Goal: Task Accomplishment & Management: Manage account settings

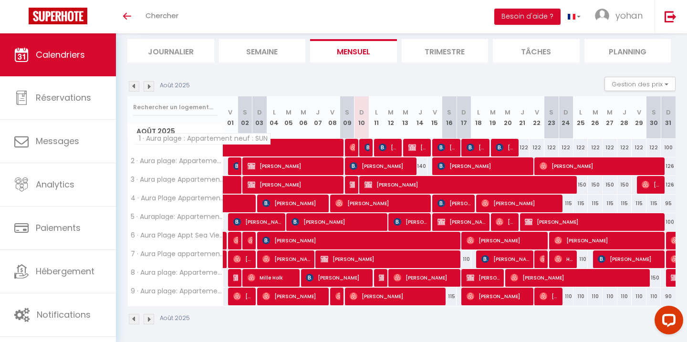
scroll to position [63, 0]
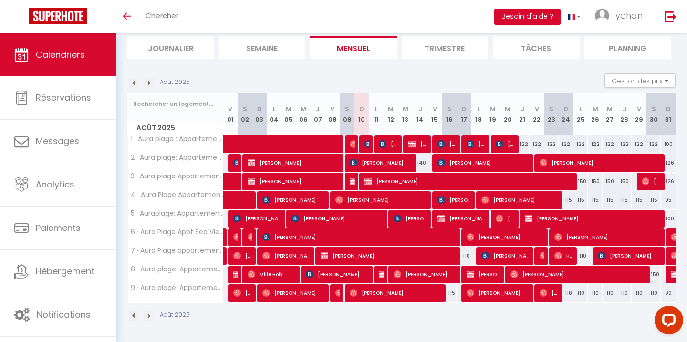
click at [136, 83] on img at bounding box center [134, 83] width 11 height 11
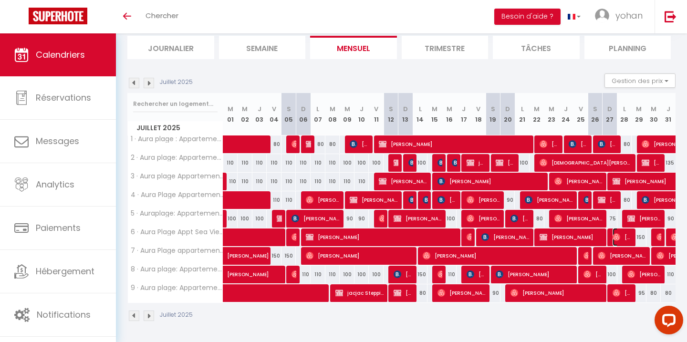
click at [624, 239] on span "[PERSON_NAME]" at bounding box center [623, 237] width 20 height 18
select select "OK"
select select "0"
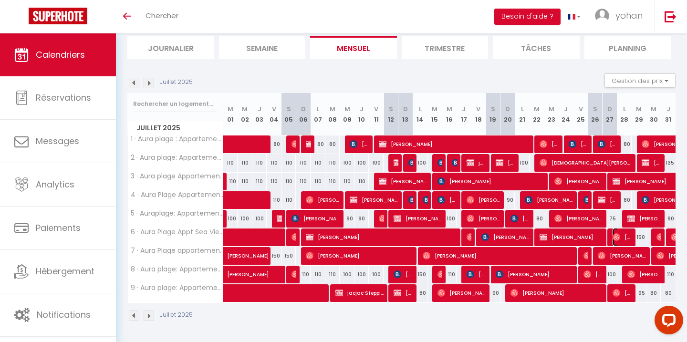
select select "1"
select select
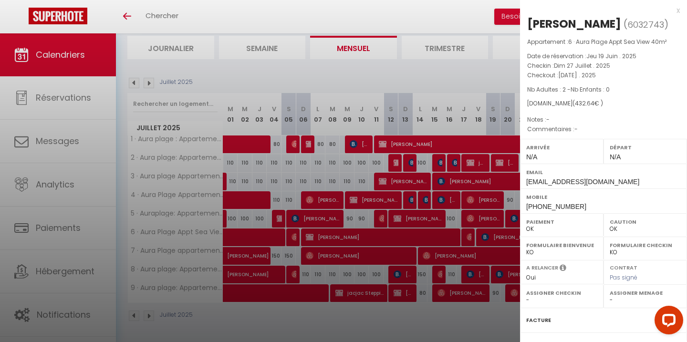
scroll to position [103, 0]
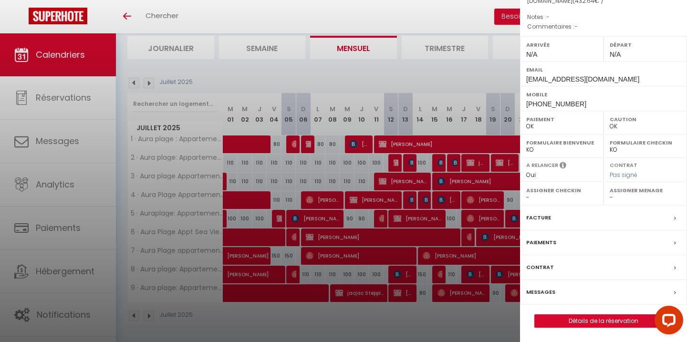
click at [539, 292] on label "Messages" at bounding box center [541, 292] width 29 height 10
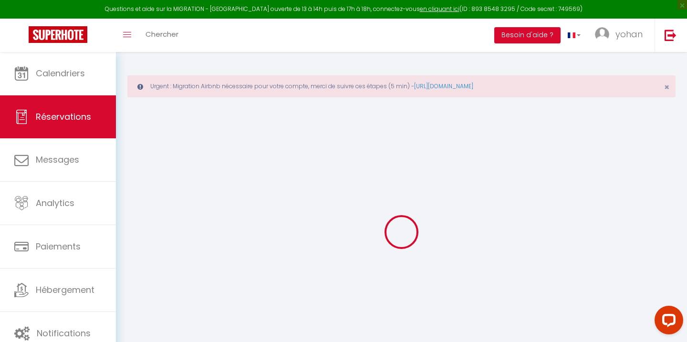
type input "[PERSON_NAME]"
type input "Immer"
type input "[EMAIL_ADDRESS][DOMAIN_NAME]"
type input "[PHONE_NUMBER]"
select select "LU"
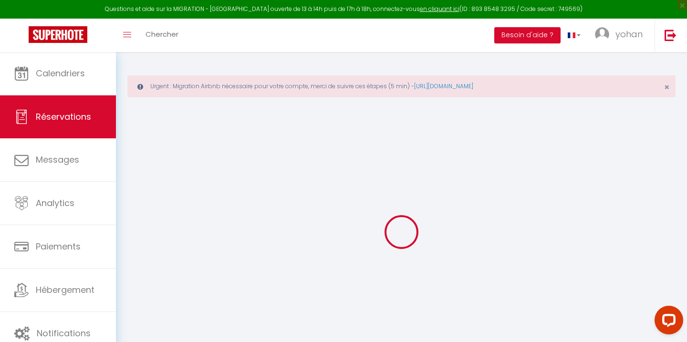
type input "63.6"
select select "56057"
select select "1"
select select
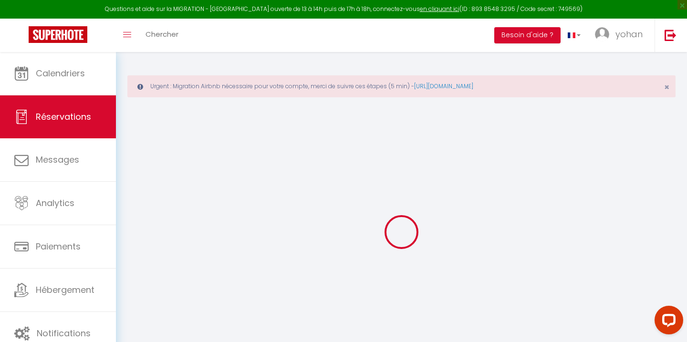
type input "2"
select select "12"
select select
type input "354"
checkbox input "false"
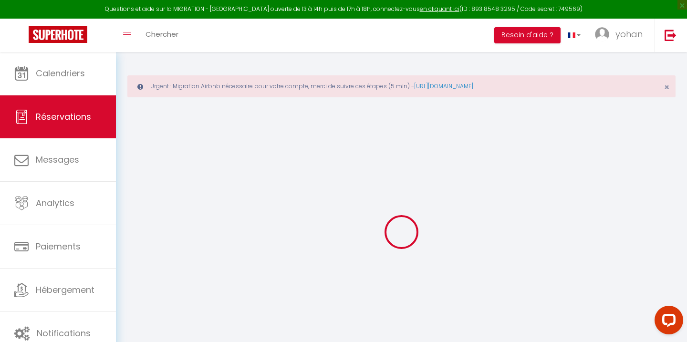
type input "0"
select select "1"
type input "50"
type input "0"
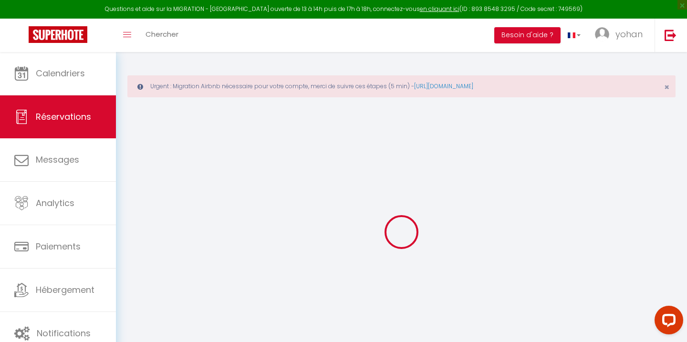
select select
select select "15"
checkbox input "false"
select select
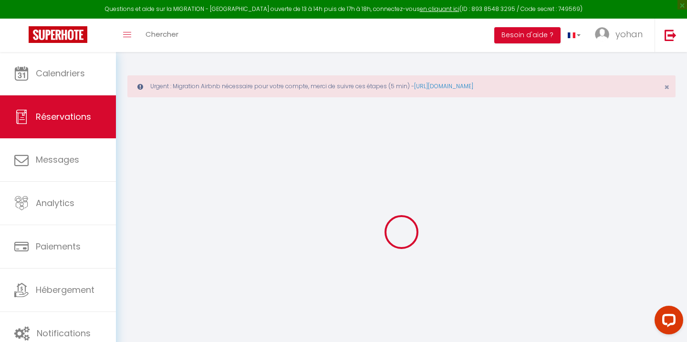
select select
checkbox input "false"
select select
checkbox input "false"
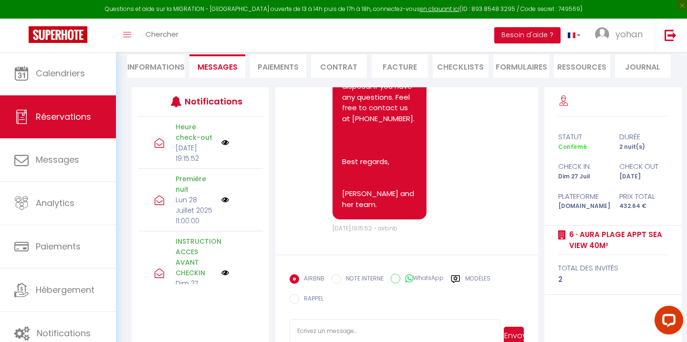
scroll to position [159, 0]
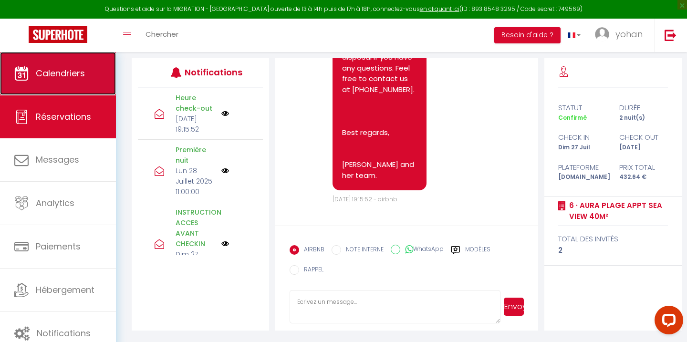
click at [69, 75] on span "Calendriers" at bounding box center [60, 73] width 49 height 12
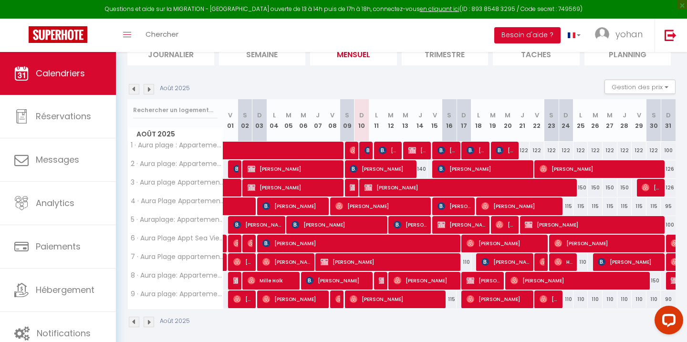
scroll to position [123, 0]
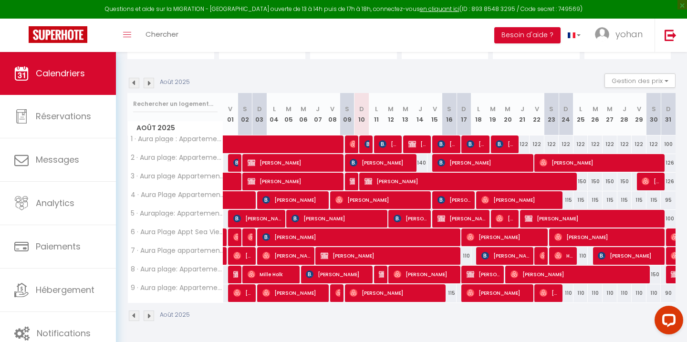
click at [133, 84] on img at bounding box center [134, 83] width 11 height 11
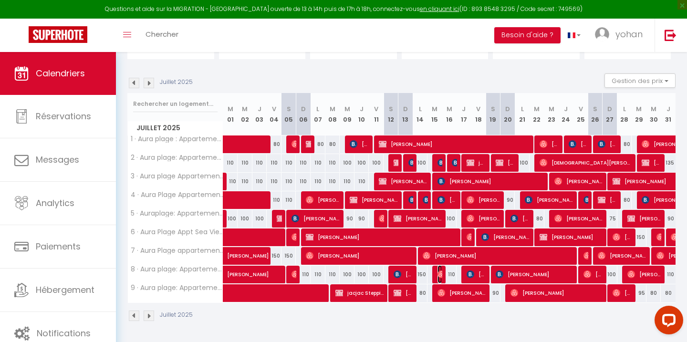
click at [438, 274] on img at bounding box center [442, 275] width 8 height 8
select select "OK"
select select "0"
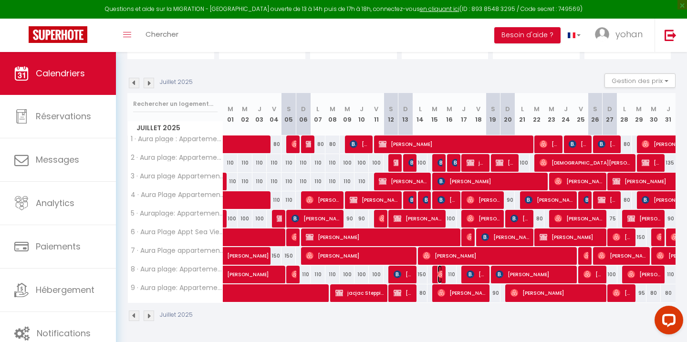
select select "1"
select select
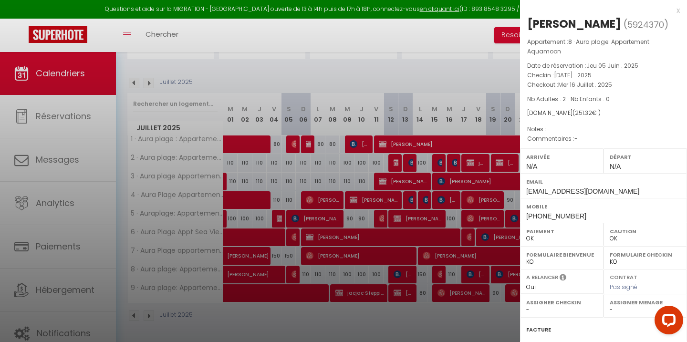
click at [478, 267] on div at bounding box center [343, 171] width 687 height 342
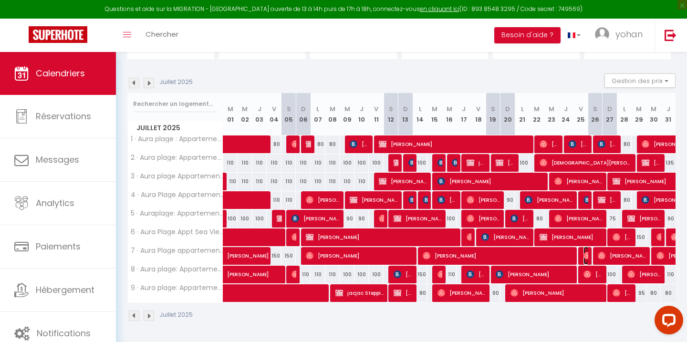
click at [584, 257] on img at bounding box center [588, 256] width 8 height 8
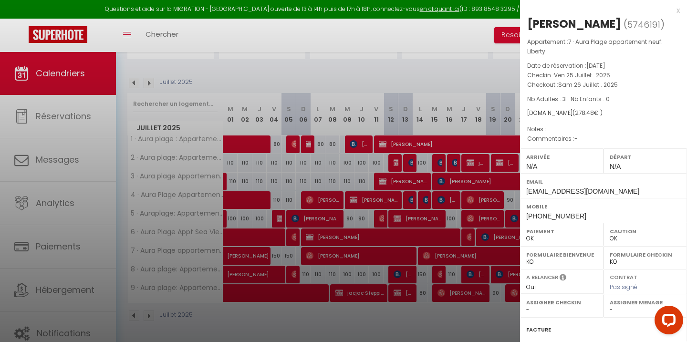
click at [480, 266] on div at bounding box center [343, 171] width 687 height 342
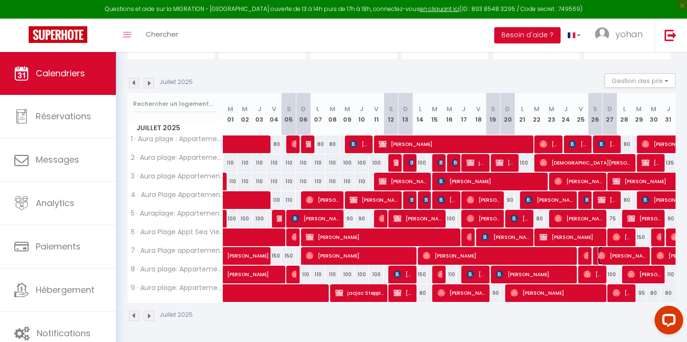
click at [620, 256] on span "[PERSON_NAME]" at bounding box center [622, 256] width 49 height 18
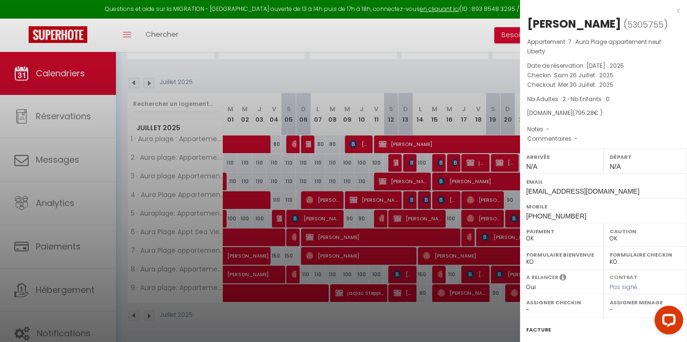
scroll to position [112, 0]
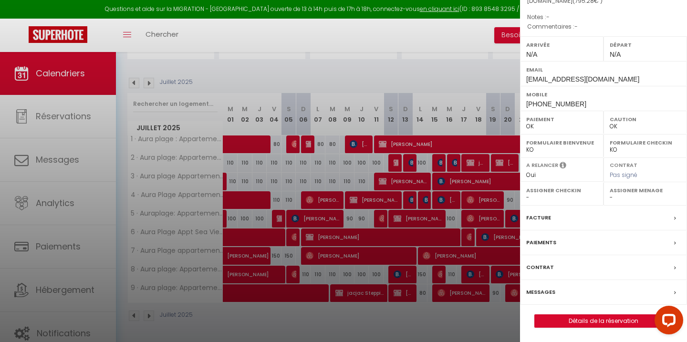
click at [539, 294] on label "Messages" at bounding box center [541, 292] width 29 height 10
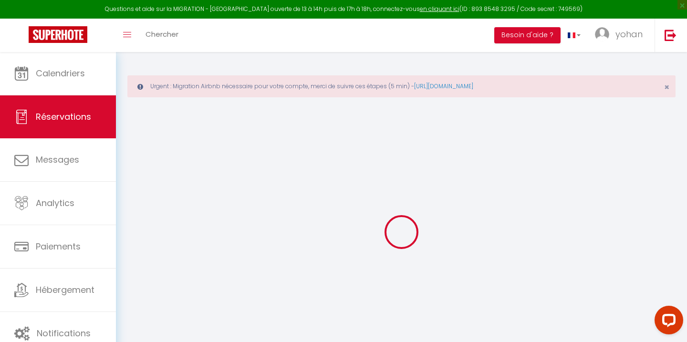
select select
checkbox input "false"
select select
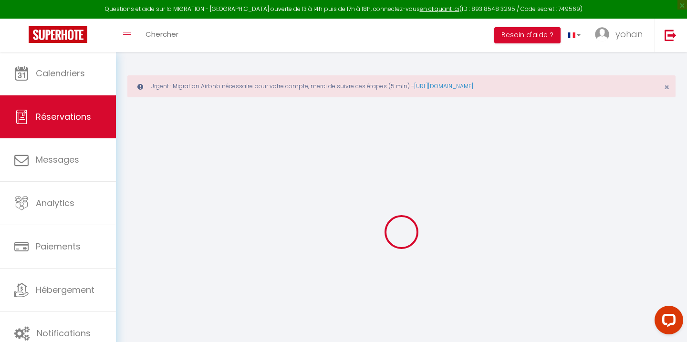
select select
checkbox input "false"
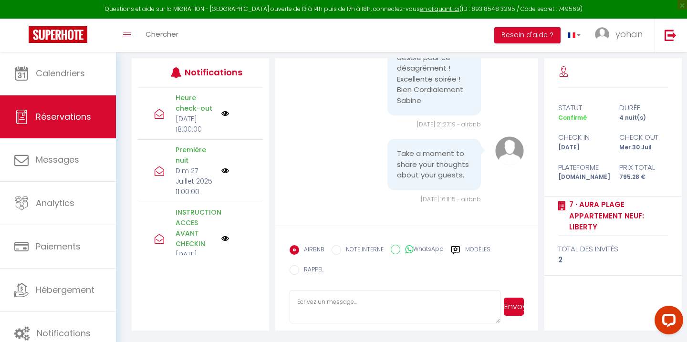
scroll to position [4798, 0]
drag, startPoint x: 398, startPoint y: 82, endPoint x: 451, endPoint y: 150, distance: 86.4
copy pre "Hallo! Alles is goed verlopen, buiten dat we vanmorgen een lek hadden in de bad…"
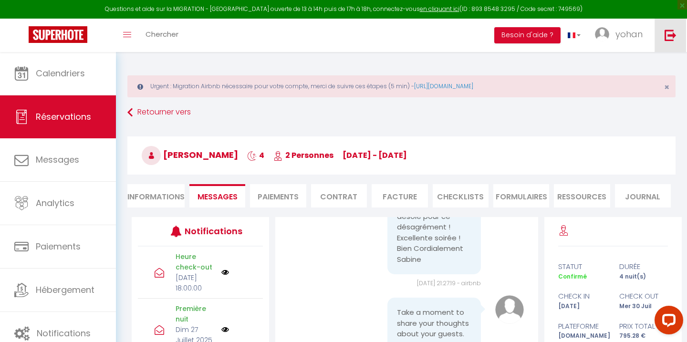
click at [673, 34] on img at bounding box center [671, 35] width 12 height 12
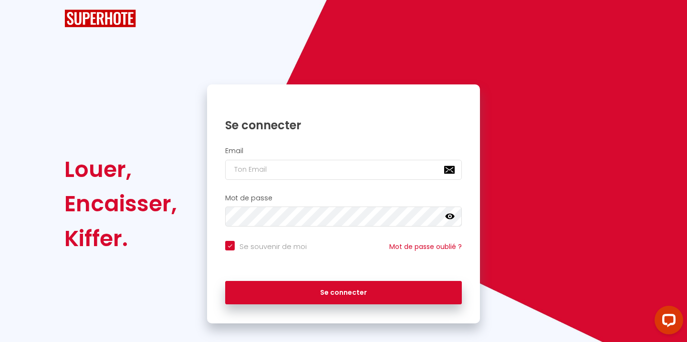
checkbox input "true"
type input "[EMAIL_ADDRESS][DOMAIN_NAME]"
checkbox input "true"
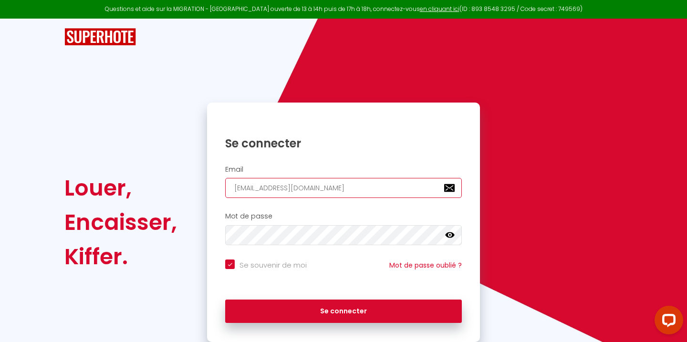
click at [292, 189] on input "[EMAIL_ADDRESS][DOMAIN_NAME]" at bounding box center [343, 188] width 237 height 20
type input "c"
checkbox input "true"
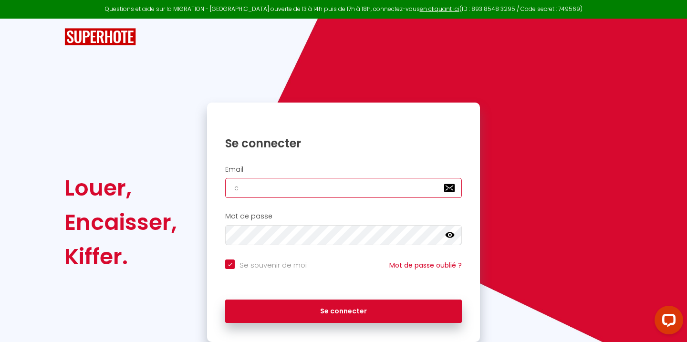
type input "[EMAIL_ADDRESS][DOMAIN_NAME]"
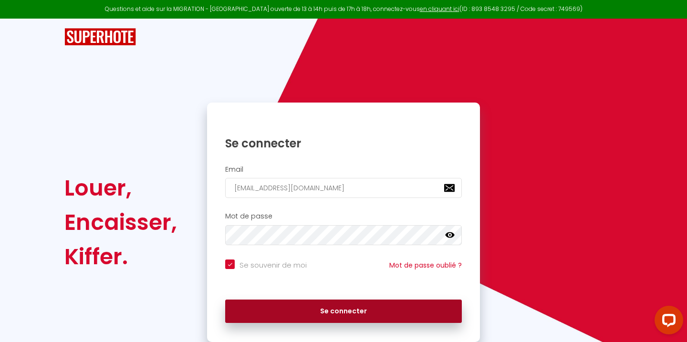
click at [338, 308] on button "Se connecter" at bounding box center [343, 312] width 237 height 24
checkbox input "true"
